Goal: Task Accomplishment & Management: Manage account settings

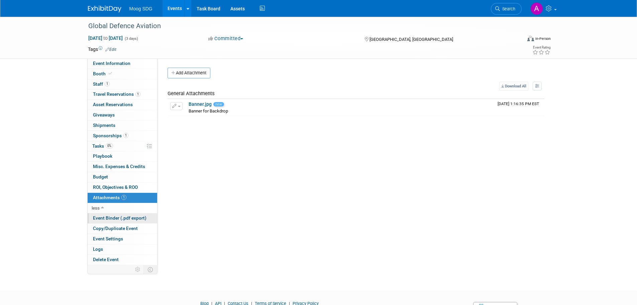
click at [109, 218] on span "Event Binder (.pdf export)" at bounding box center [120, 217] width 54 height 5
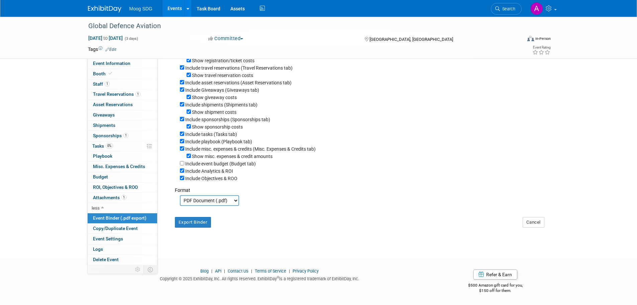
scroll to position [92, 0]
click at [211, 200] on select "PDF Document (.pdf) Microsoft Word (.docx)" at bounding box center [209, 200] width 59 height 11
click at [192, 223] on button "Export Binder" at bounding box center [193, 222] width 36 height 11
click at [169, 6] on link "Events" at bounding box center [175, 8] width 24 height 17
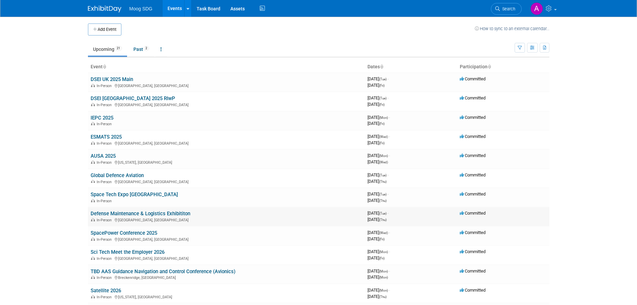
click at [129, 213] on link "Defense Maintenance & Logistics Exhibititon" at bounding box center [141, 213] width 100 height 6
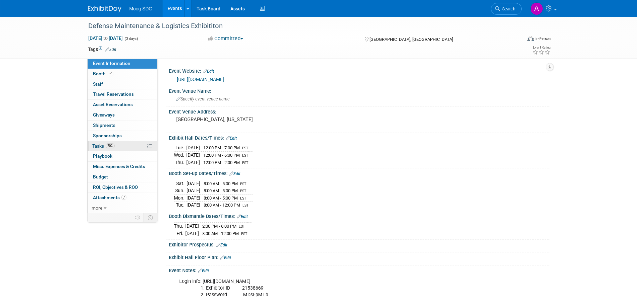
click at [116, 145] on link "20% Tasks 20%" at bounding box center [123, 146] width 70 height 10
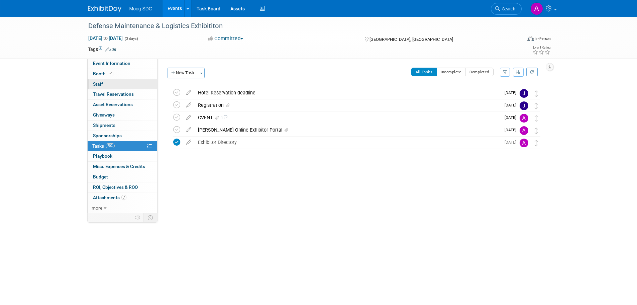
click at [106, 82] on link "0 Staff 0" at bounding box center [123, 84] width 70 height 10
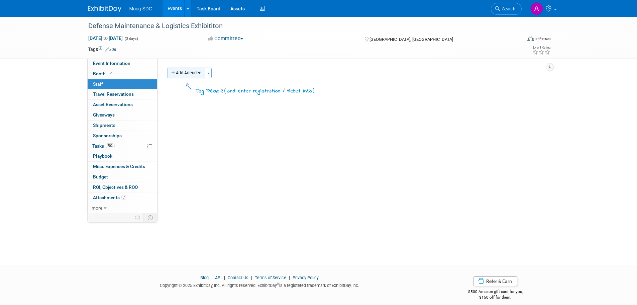
click at [201, 73] on button "Add Attendee" at bounding box center [187, 73] width 38 height 11
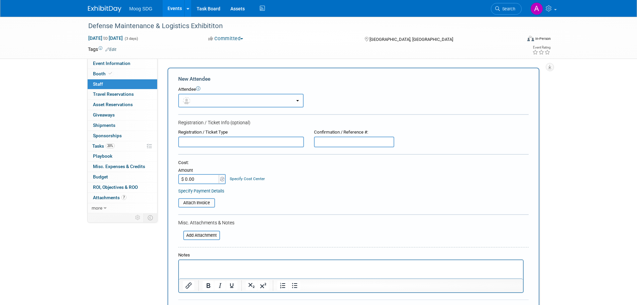
click at [196, 101] on button "button" at bounding box center [240, 101] width 125 height 14
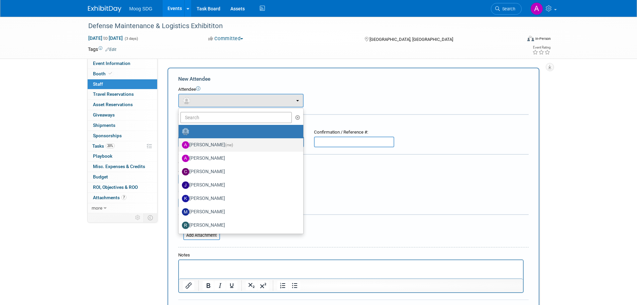
click at [215, 146] on label "[PERSON_NAME] (me)" at bounding box center [239, 144] width 115 height 11
click at [180, 146] on input "[PERSON_NAME] (me)" at bounding box center [177, 144] width 4 height 4
select select "069fa6ef-8ac9-4cd1-9349-73d4f6acd04e"
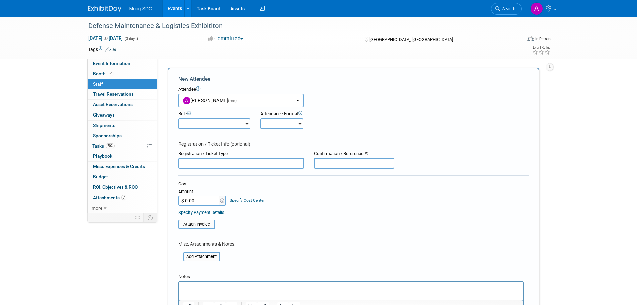
click at [204, 125] on select "Demonstrator Host Planner Presenter Sales Representative Set-up/Dismantle Crew …" at bounding box center [214, 123] width 72 height 11
select select "6"
click at [178, 118] on select "Demonstrator Host Planner Presenter Sales Representative Set-up/Dismantle Crew …" at bounding box center [214, 123] width 72 height 11
click at [285, 116] on div "Attendance Format" at bounding box center [301, 114] width 80 height 6
click at [285, 125] on select "Onsite Remote" at bounding box center [282, 123] width 43 height 11
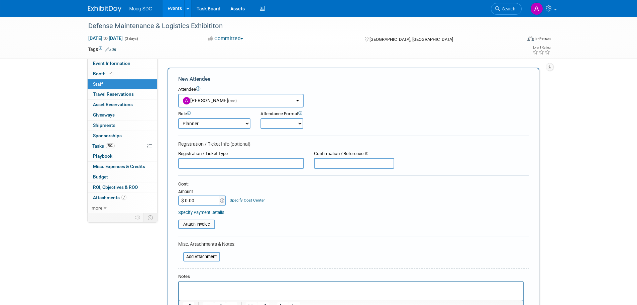
select select "2"
click at [261, 118] on select "Onsite Remote" at bounding box center [282, 123] width 43 height 11
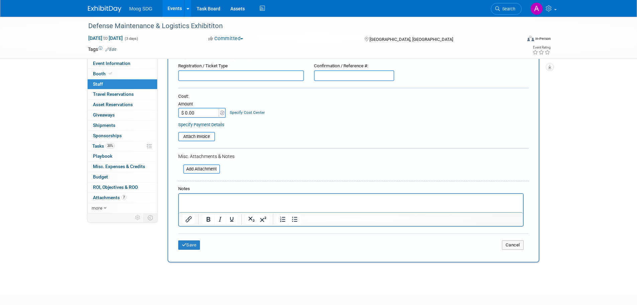
scroll to position [100, 0]
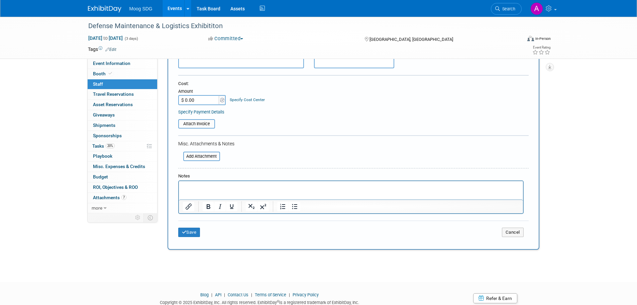
click at [202, 180] on div "Notes" at bounding box center [353, 193] width 351 height 41
click at [202, 186] on p "Rich Text Area. Press ALT-0 for help." at bounding box center [351, 187] width 336 height 7
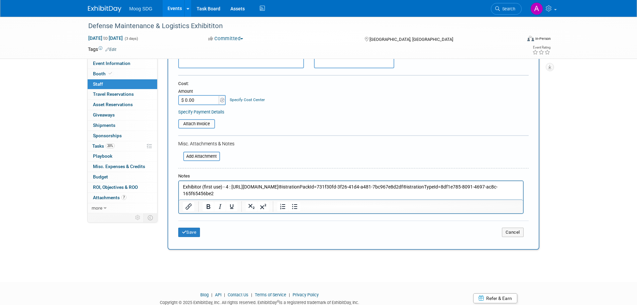
click at [263, 195] on p "Exhibitor (first use) - 4 : [URL][DOMAIN_NAME]®istrationPackId=731f30fd-3f26-41…" at bounding box center [351, 190] width 336 height 13
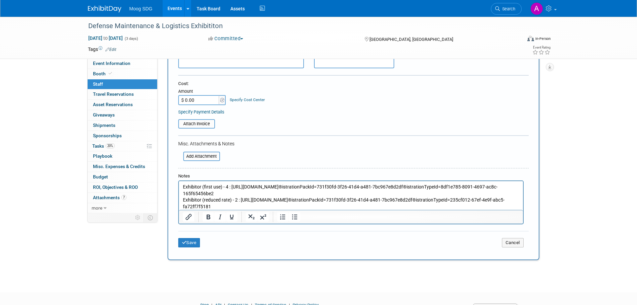
click at [341, 211] on div at bounding box center [351, 217] width 344 height 14
click at [341, 205] on p "Exhibitor (reduced rate) - 2 : [URL][DOMAIN_NAME]®istrationPackId=731f30fd-3f26…" at bounding box center [351, 203] width 336 height 13
click at [196, 240] on button "Save" at bounding box center [189, 242] width 22 height 9
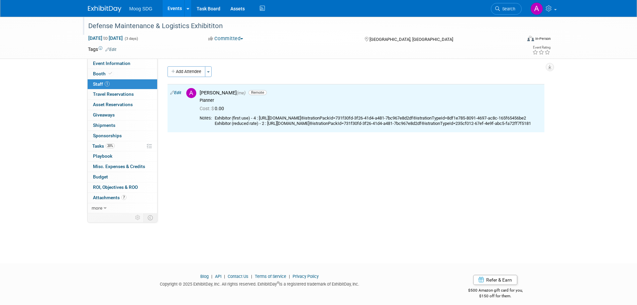
scroll to position [0, 0]
